Goal: Share content: Share content

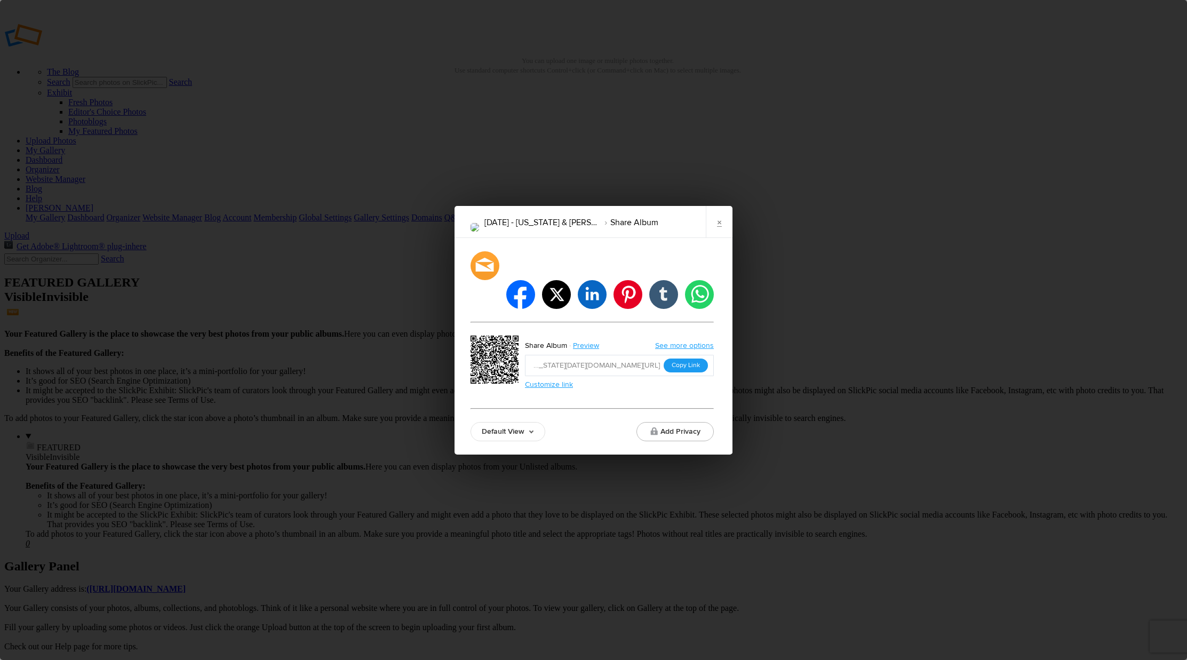
click at [681, 359] on button "Copy Link" at bounding box center [686, 366] width 44 height 14
click at [141, 140] on div "[DATE] - [US_STATE] & [PERSON_NAME] Album × facebook twitter linkedin pinterest…" at bounding box center [593, 330] width 1187 height 660
click at [714, 238] on link "×" at bounding box center [719, 222] width 27 height 32
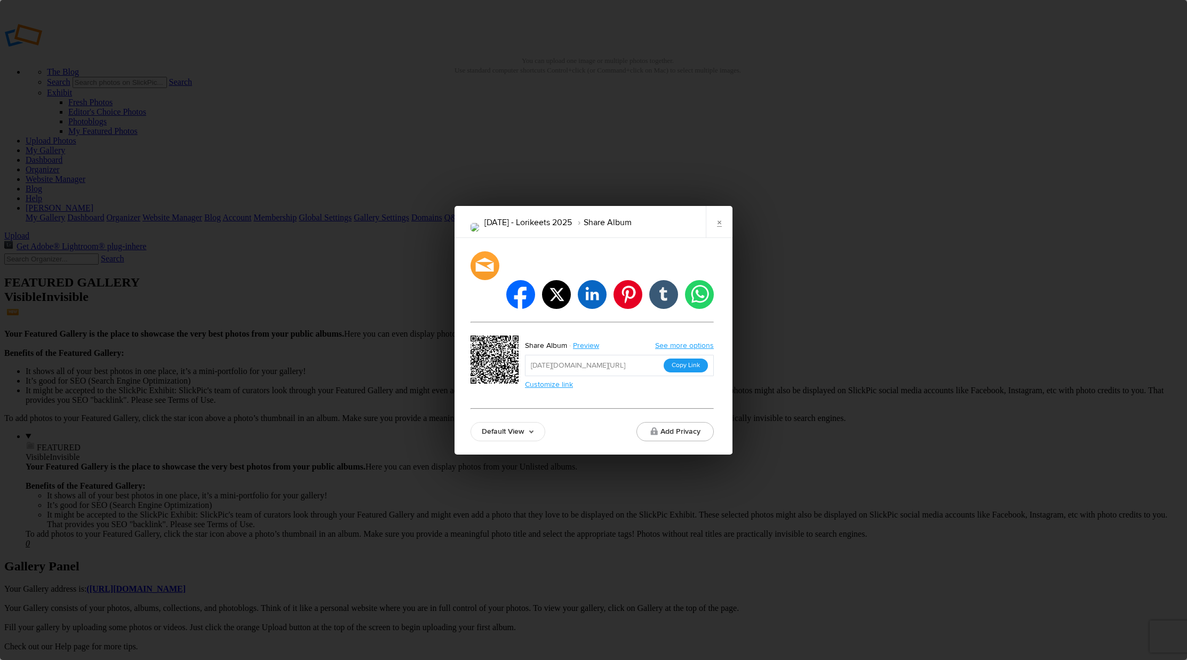
click at [691, 359] on button "Copy Link" at bounding box center [686, 366] width 44 height 14
click at [716, 238] on link "×" at bounding box center [719, 222] width 27 height 32
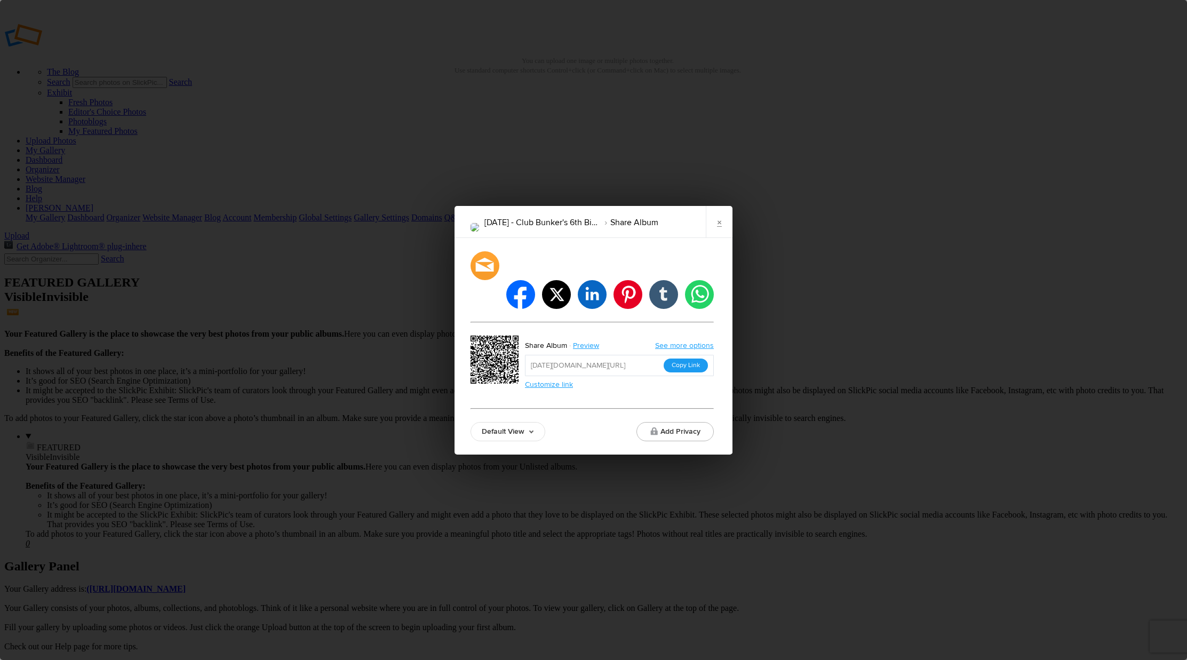
click at [690, 359] on button "Copy Link" at bounding box center [686, 366] width 44 height 14
